Goal: Information Seeking & Learning: Compare options

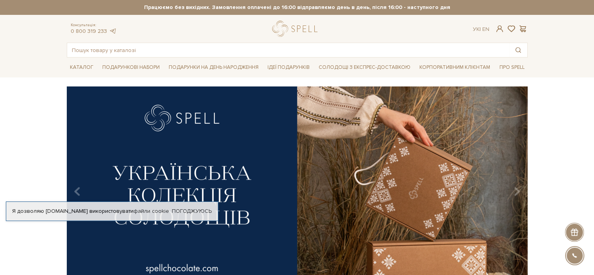
click at [476, 50] on div at bounding box center [297, 137] width 594 height 275
click at [476, 50] on input "text" at bounding box center [288, 50] width 442 height 14
paste input "Подарунок з Кавою та печивом"
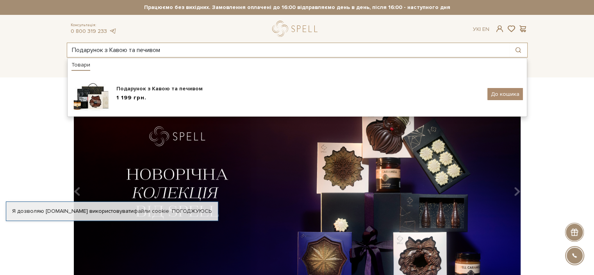
type input "Подарунок з Кавою та печивом"
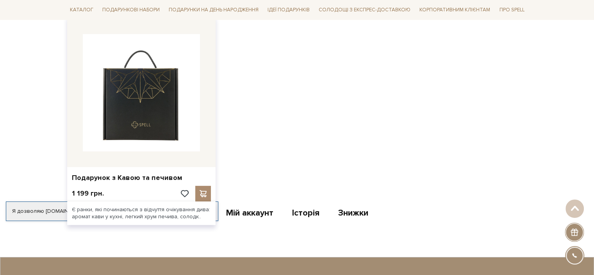
click at [159, 137] on img at bounding box center [141, 92] width 117 height 117
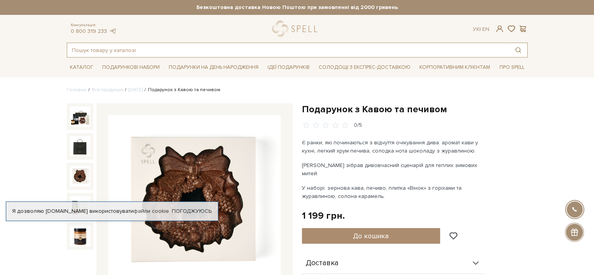
click at [458, 45] on input "text" at bounding box center [288, 50] width 442 height 14
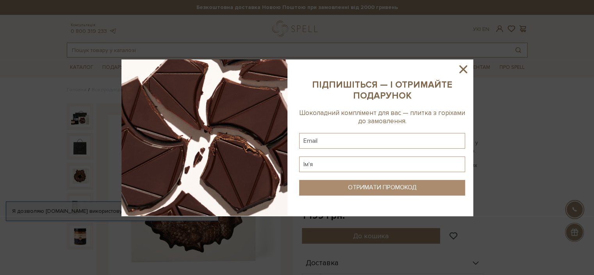
paste input "[PERSON_NAME] і Просеко"
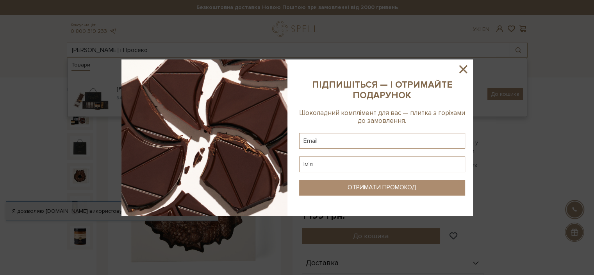
type input "[PERSON_NAME] і Просеко"
click at [464, 68] on icon at bounding box center [463, 69] width 8 height 8
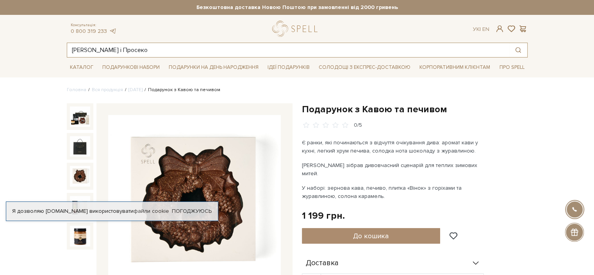
click at [284, 48] on input "[PERSON_NAME] і Просеко" at bounding box center [288, 50] width 442 height 14
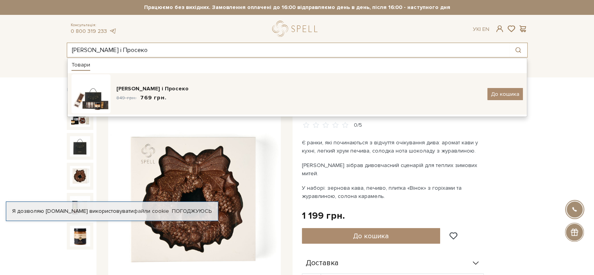
click at [148, 89] on div "[PERSON_NAME] і Просеко" at bounding box center [298, 89] width 365 height 8
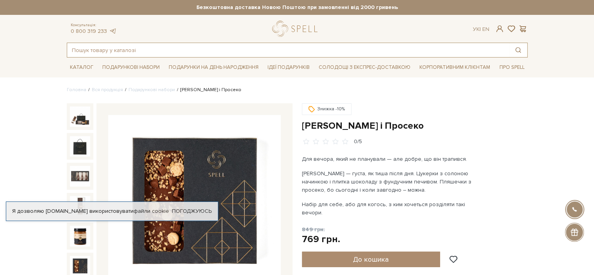
click at [207, 52] on input "text" at bounding box center [288, 50] width 442 height 14
paste input "Подарунок [PERSON_NAME] привід"
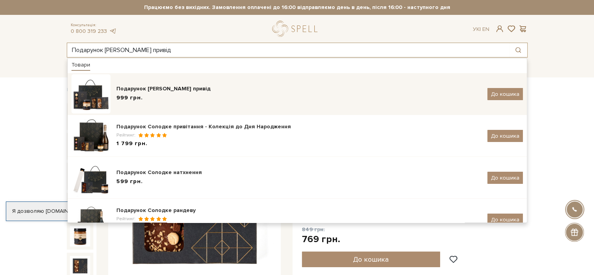
type input "Подарунок [PERSON_NAME] привід"
click at [126, 92] on div "Подарунок [PERSON_NAME] привід" at bounding box center [298, 89] width 365 height 8
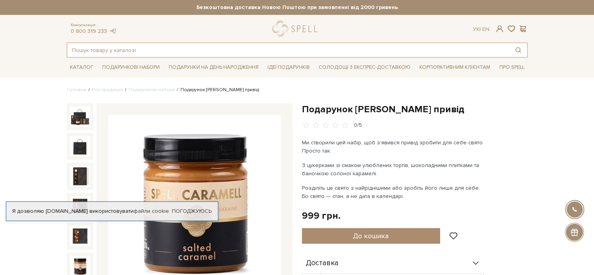
click at [150, 52] on input "text" at bounding box center [288, 50] width 442 height 14
paste input "Подарунок Провідник турботи"
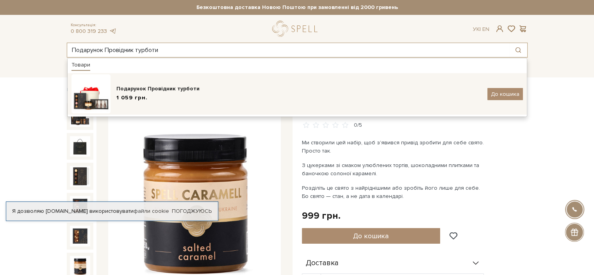
type input "Подарунок Провідник турботи"
click at [139, 89] on div "Подарунок Провідник турботи" at bounding box center [298, 89] width 365 height 8
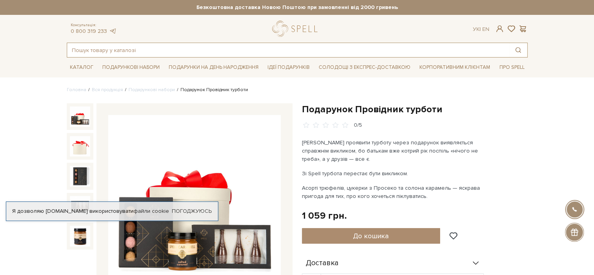
click at [203, 51] on input "text" at bounding box center [288, 50] width 442 height 14
paste input "Святковий антистресс"
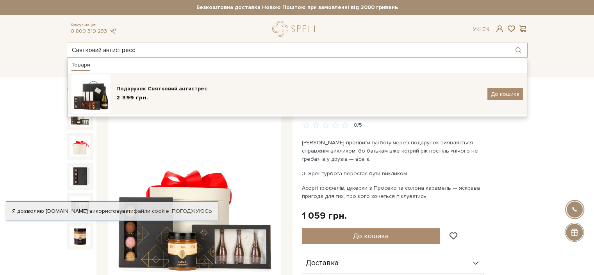
type input "Святковий антистресс"
click at [144, 91] on div "Подарунок Святковий антистрес" at bounding box center [298, 89] width 365 height 8
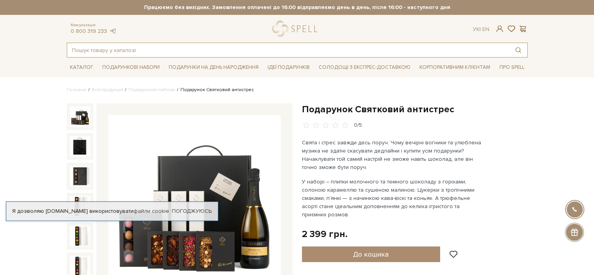
click at [306, 49] on input "text" at bounding box center [288, 50] width 442 height 14
paste input "Набір цукерок Ігристе тріо"
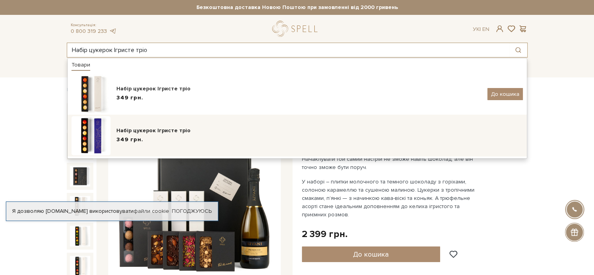
type input "Набір цукерок Ігристе тріо"
click at [143, 127] on div "Набір цукерок Ігристе тріо" at bounding box center [319, 131] width 407 height 8
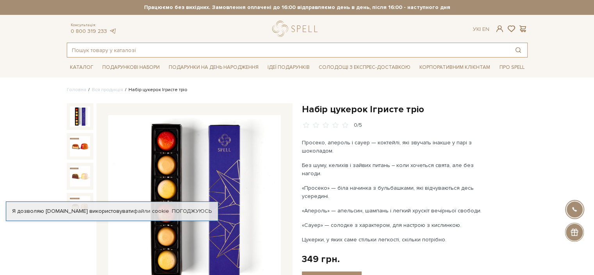
click at [187, 51] on input "text" at bounding box center [288, 50] width 442 height 14
paste input "Карамельні сніжинки"
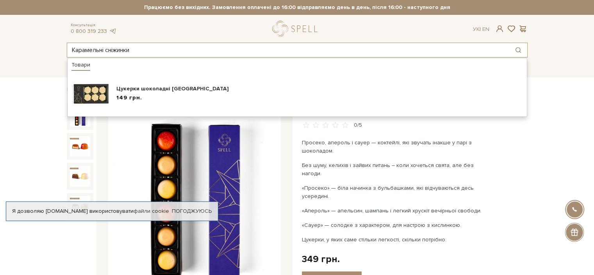
type input "Карамельні сніжинки"
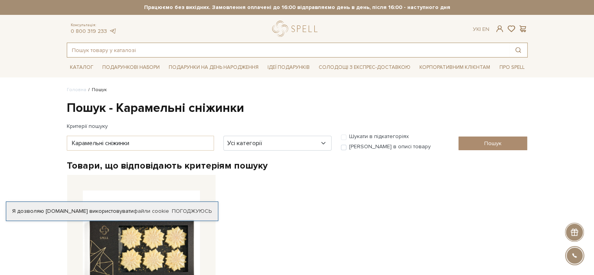
click at [144, 53] on input "text" at bounding box center [288, 50] width 442 height 14
paste input "Плитка шоколаду Віночок"
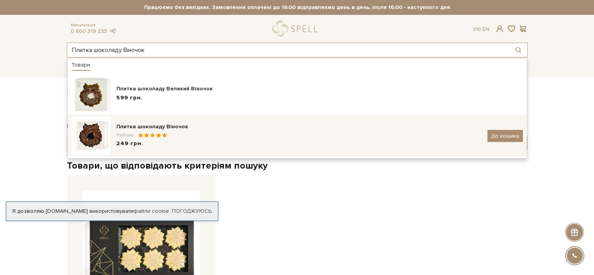
type input "Плитка шоколаду Віночок"
click at [128, 147] on span "249 грн." at bounding box center [129, 143] width 27 height 8
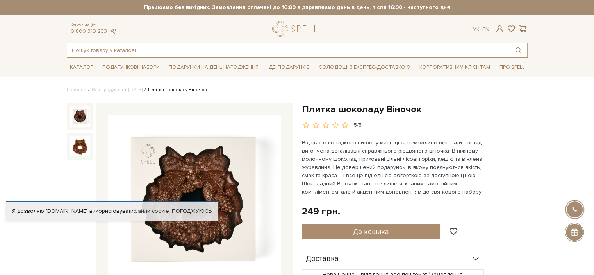
click at [166, 46] on input "text" at bounding box center [288, 50] width 442 height 14
paste input "Вино ігр. Schenk Rivani Prosecco DOC біле"
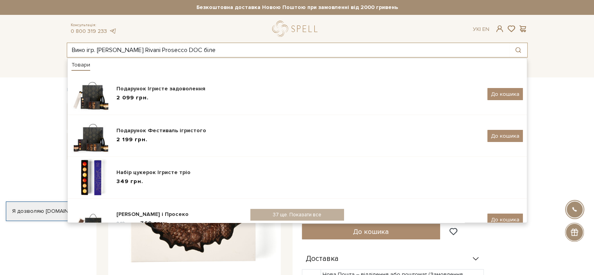
type input "Вино ігр. Schenk Rivani Prosecco DOC біле"
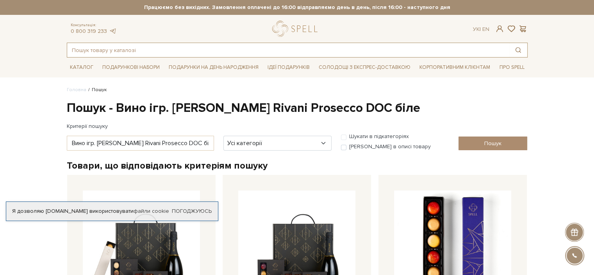
click at [188, 50] on input "text" at bounding box center [288, 50] width 442 height 14
paste input "Святковий антистресс"
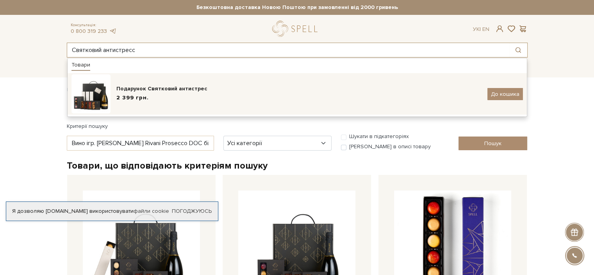
type input "Святковий антистресс"
click at [127, 96] on span "2 399 грн." at bounding box center [132, 98] width 32 height 8
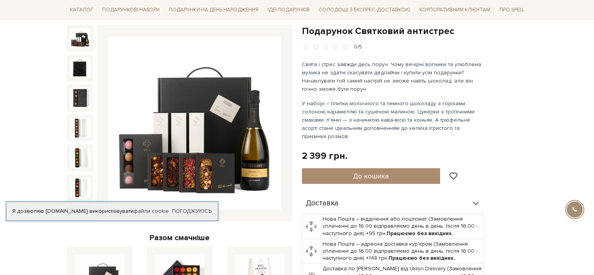
scroll to position [78, 0]
click at [79, 33] on img at bounding box center [80, 38] width 20 height 20
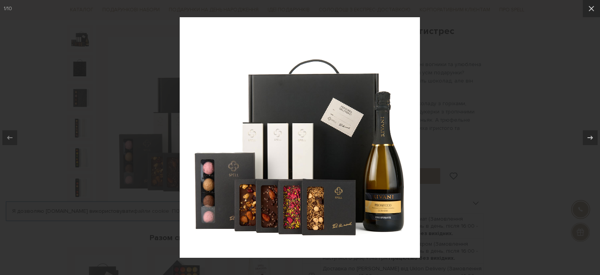
click at [523, 114] on div at bounding box center [300, 137] width 600 height 275
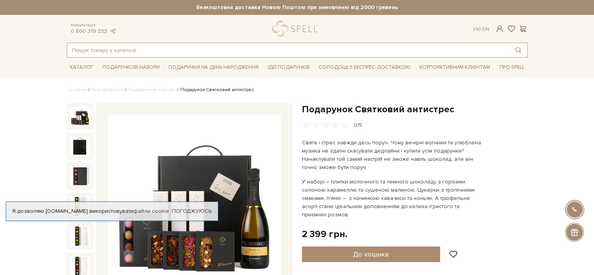
click at [182, 47] on input "text" at bounding box center [288, 50] width 442 height 14
paste input "Сет сирних цукерок Компаньйони"
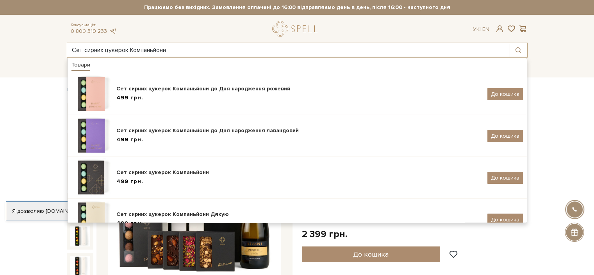
type input "Сет сирних цукерок Компаньйони"
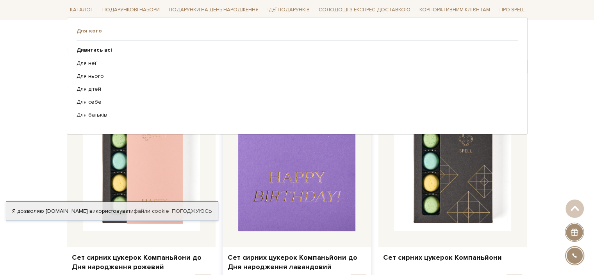
scroll to position [39, 0]
